Goal: Register for event/course

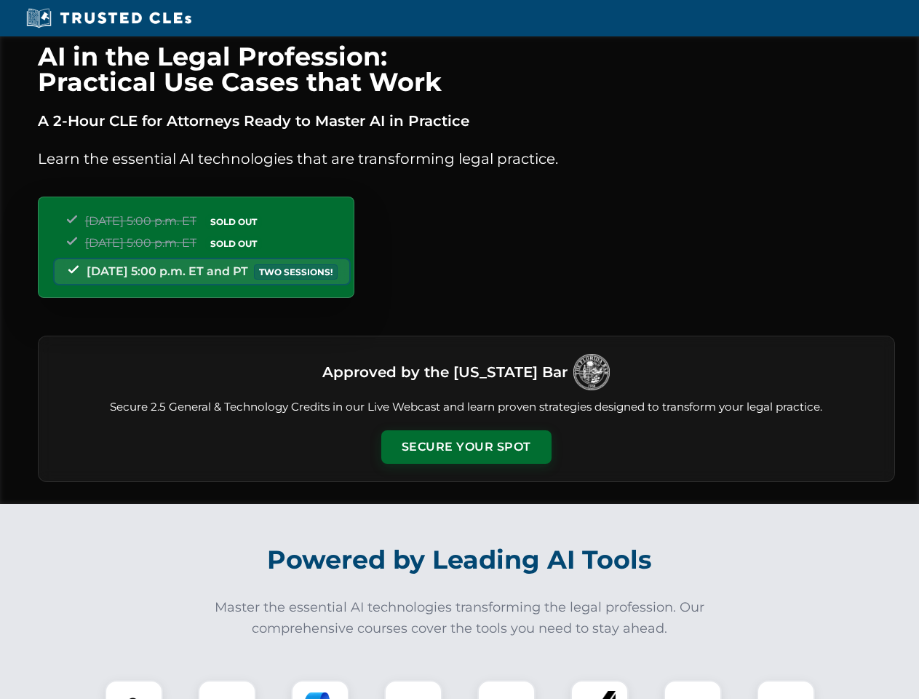
click at [466, 447] on button "Secure Your Spot" at bounding box center [466, 446] width 170 height 33
click at [134, 689] on img at bounding box center [134, 709] width 42 height 42
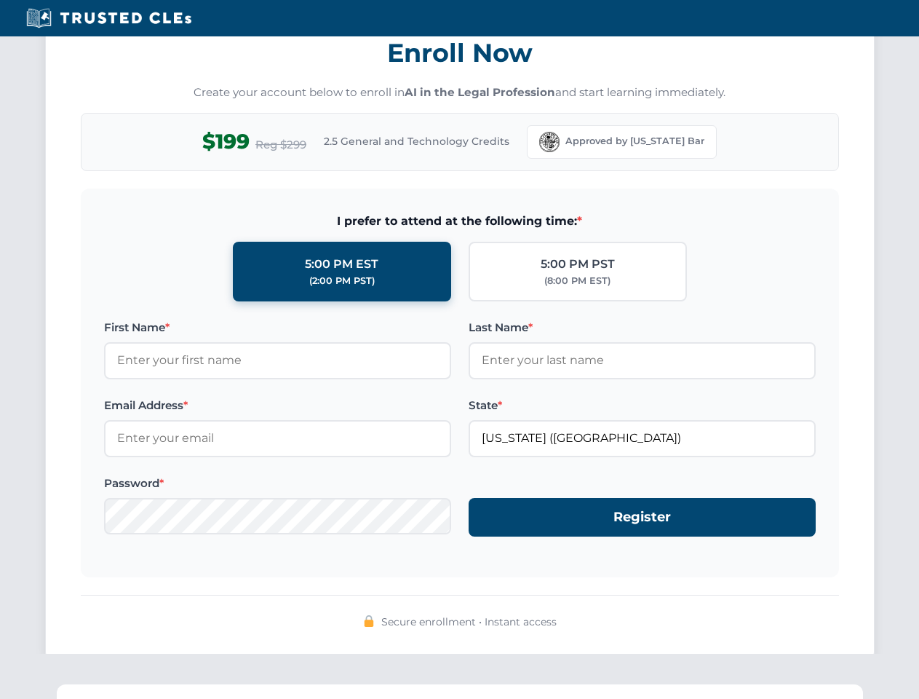
scroll to position [1429, 0]
